Goal: Navigation & Orientation: Find specific page/section

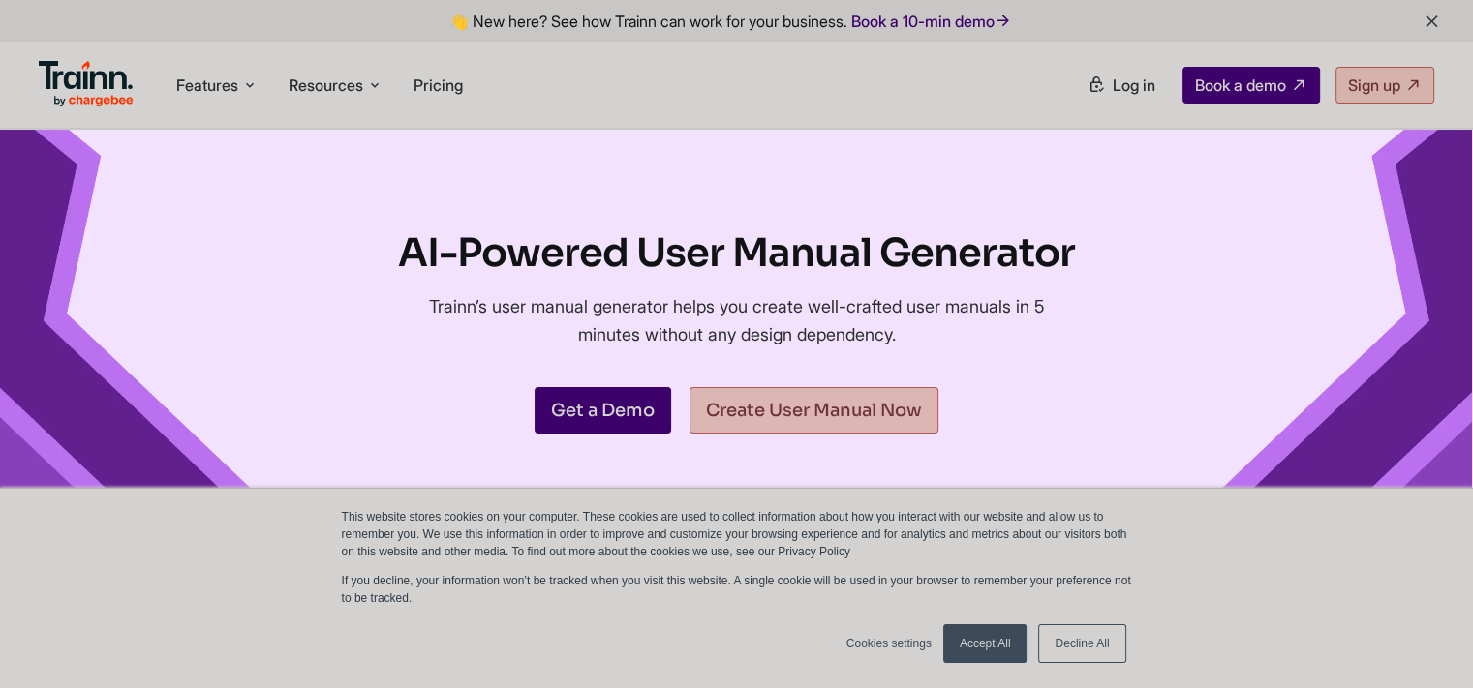
click at [1008, 642] on link "Accept All" at bounding box center [985, 644] width 84 height 39
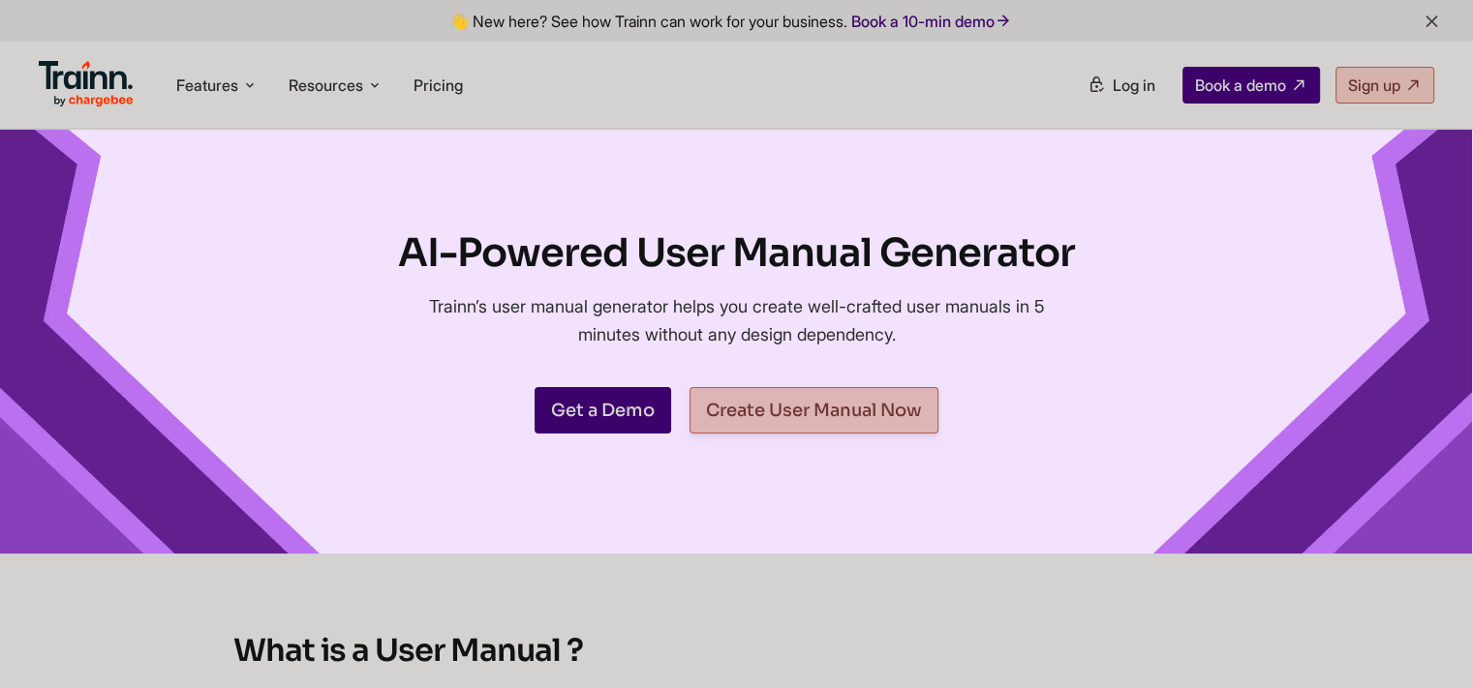
click at [853, 410] on link "Create User Manual Now" at bounding box center [813, 410] width 249 height 46
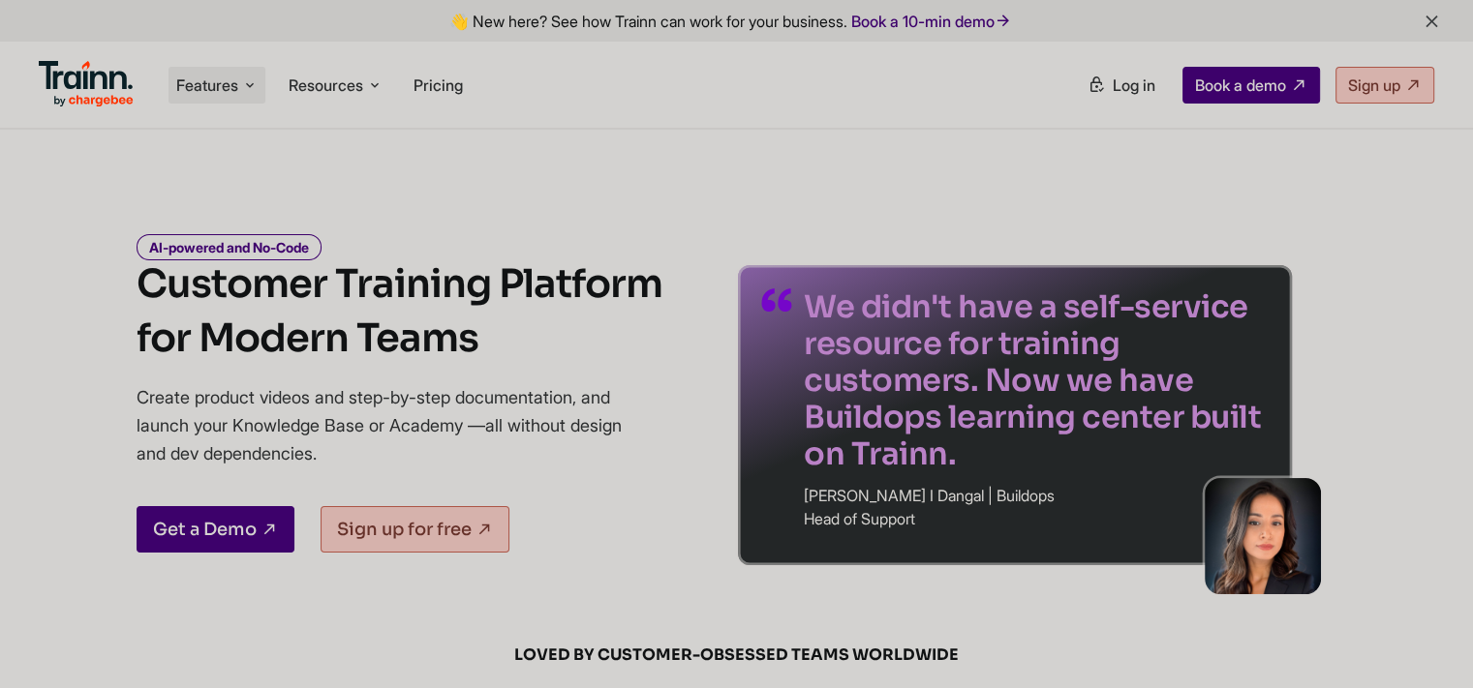
click at [231, 89] on span "Features" at bounding box center [207, 85] width 62 height 21
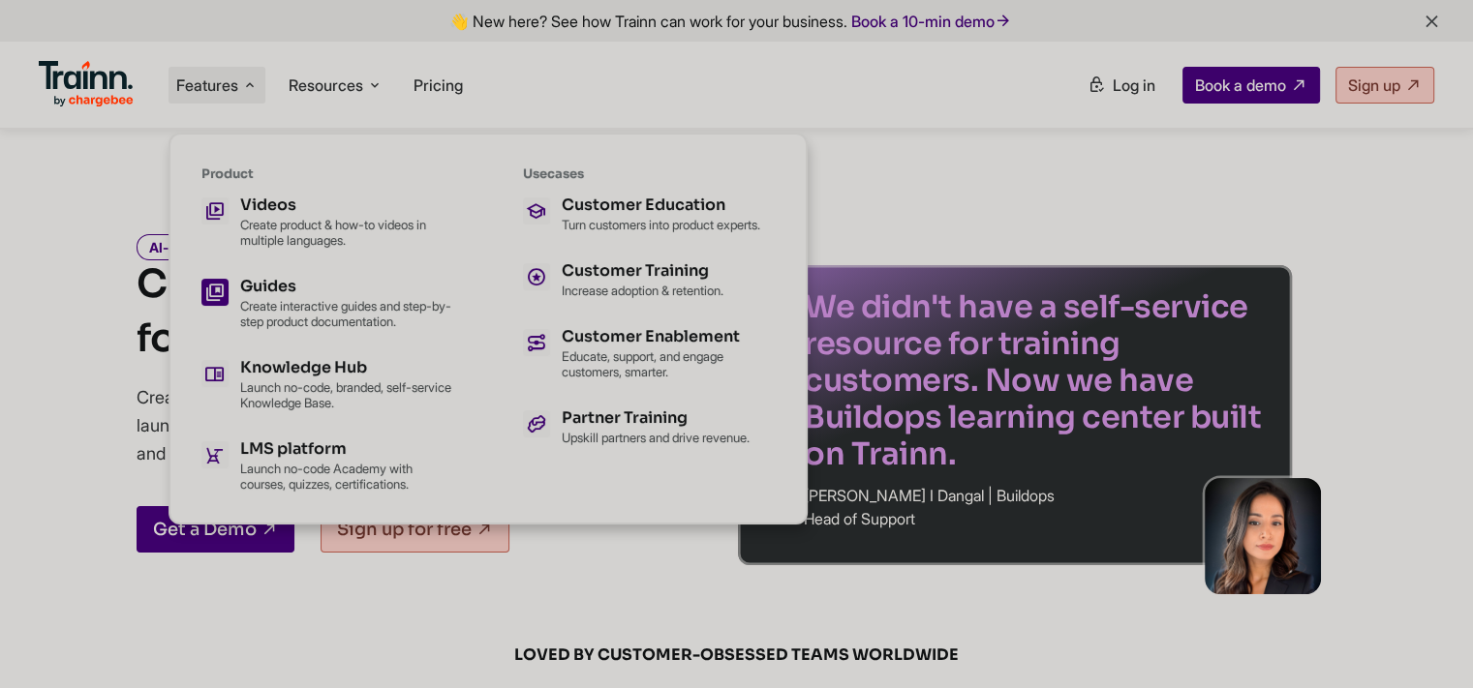
click at [294, 279] on div "Guides" at bounding box center [346, 286] width 213 height 15
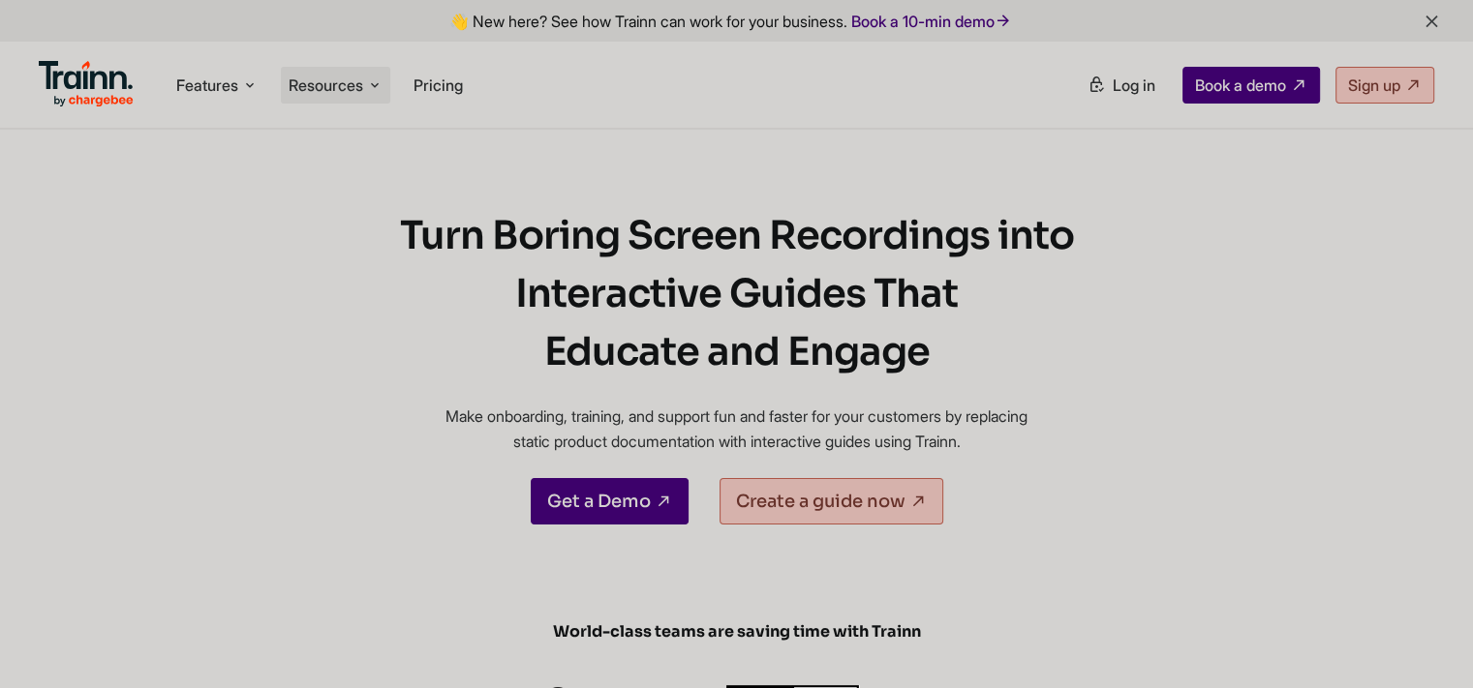
click at [313, 76] on span "Resources" at bounding box center [326, 85] width 75 height 21
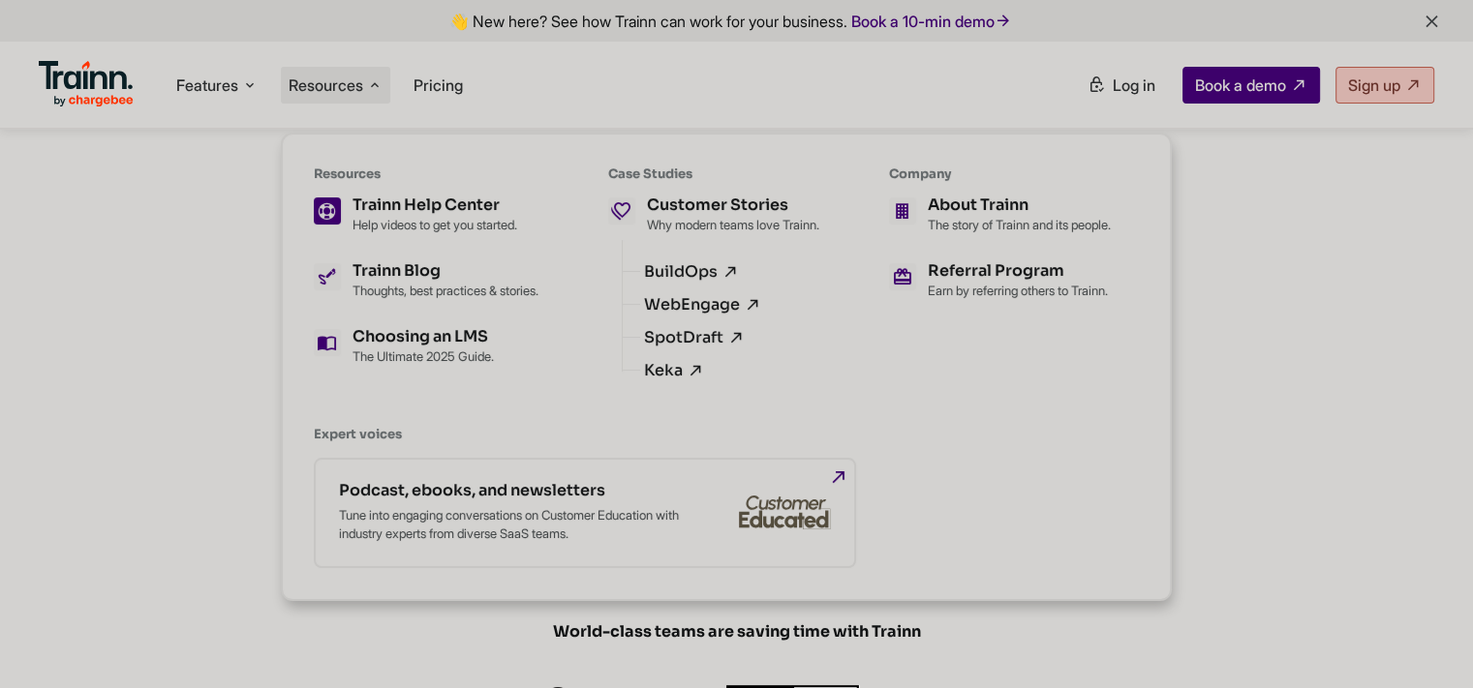
click at [425, 204] on div "Trainn Help Center" at bounding box center [434, 205] width 165 height 15
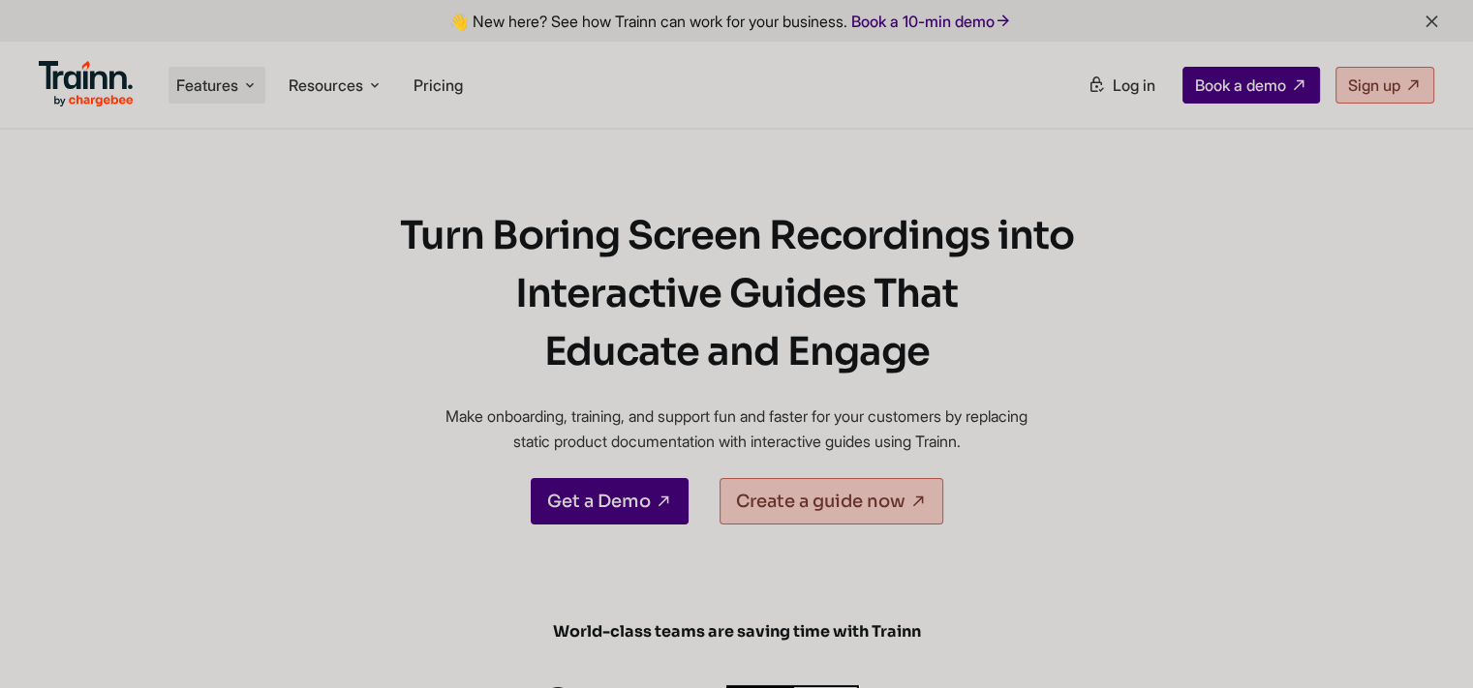
click at [241, 92] on li "Features Product Videos Create product & how-to videos in multiple languages. G…" at bounding box center [216, 85] width 97 height 37
